Goal: Task Accomplishment & Management: Use online tool/utility

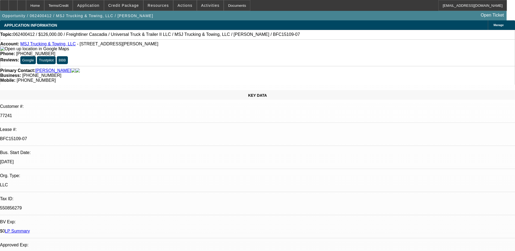
select select "0"
select select "3"
select select "0"
select select "6"
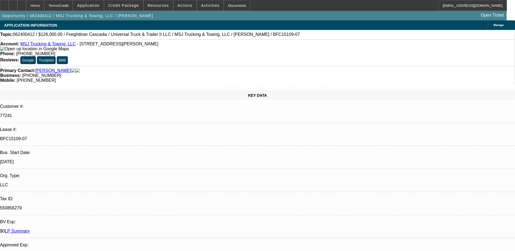
select select "0"
select select "2"
select select "0"
select select "6"
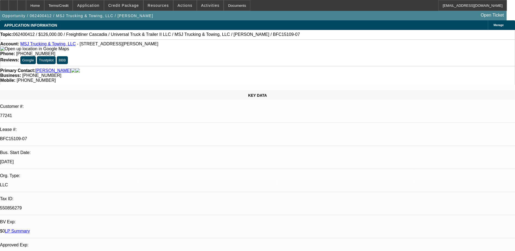
select select "0"
select select "2"
select select "0"
select select "6"
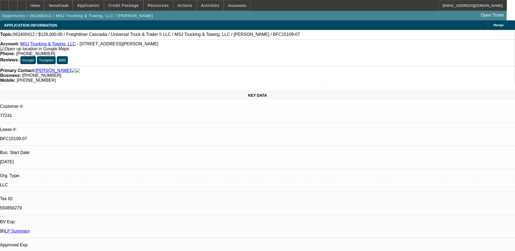
select select "0"
select select "2"
select select "0"
select select "6"
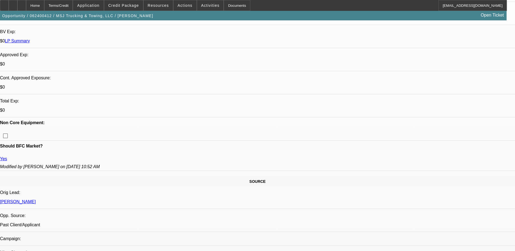
scroll to position [27, 0]
